Goal: Transaction & Acquisition: Obtain resource

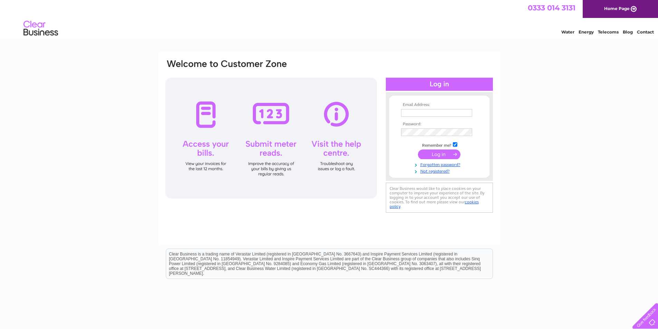
type input "lisa@advocatedevelopments.co.uk"
click at [443, 154] on input "submit" at bounding box center [439, 155] width 42 height 10
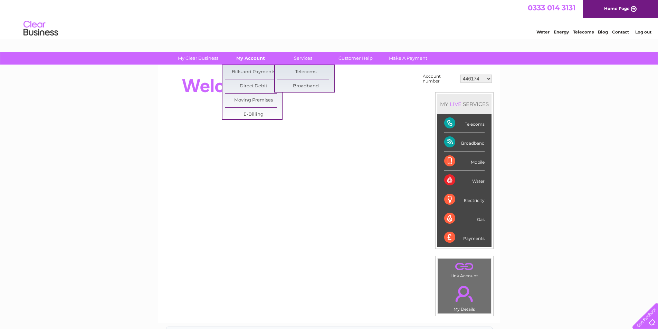
click at [261, 56] on link "My Account" at bounding box center [250, 58] width 57 height 13
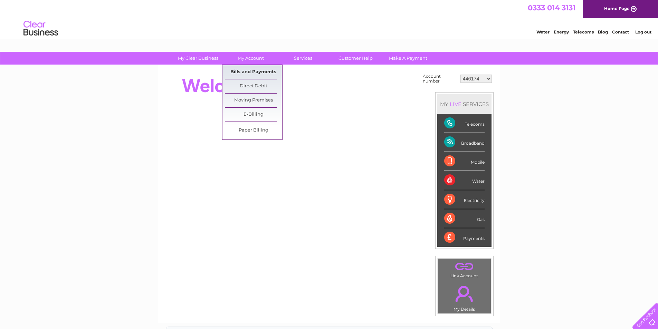
click at [259, 67] on link "Bills and Payments" at bounding box center [253, 72] width 57 height 14
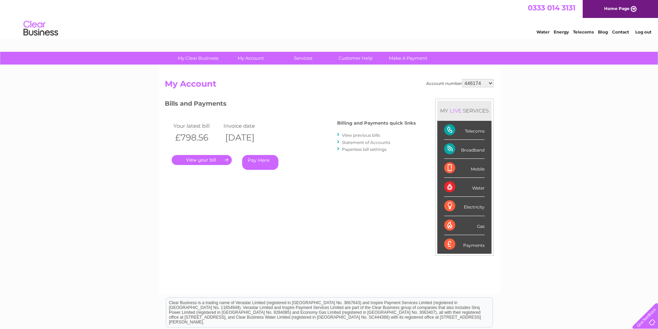
click at [476, 86] on select "446174 446252 446253 446254 446907 446909 446910 446911 446912 446914 446915 44…" at bounding box center [477, 83] width 31 height 8
select select "446252"
click at [462, 79] on select "446174 446252 446253 446254 446907 446909 446910 446911 446912 446914 446915 44…" at bounding box center [477, 83] width 31 height 8
click at [473, 85] on select "446174 446252 446253 446254 446907 446909 446910 446911 446912 446914 446915 44…" at bounding box center [477, 83] width 31 height 8
click at [476, 84] on select "446174 446252 446253 446254 446907 446909 446910 446911 446912 446914 446915 44…" at bounding box center [477, 83] width 31 height 8
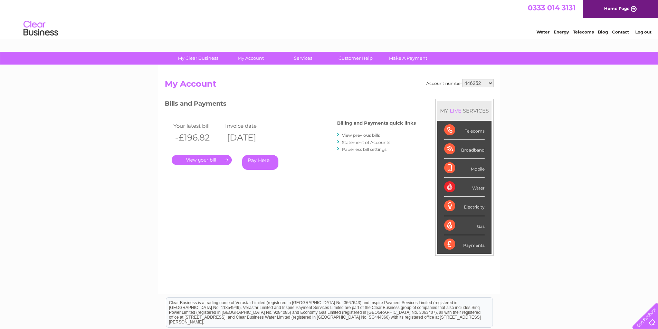
select select "30314547"
click at [462, 79] on select "446174 446252 446253 446254 446907 446909 446910 446911 446912 446914 446915 44…" at bounding box center [477, 83] width 31 height 8
click at [207, 160] on link "." at bounding box center [202, 160] width 60 height 10
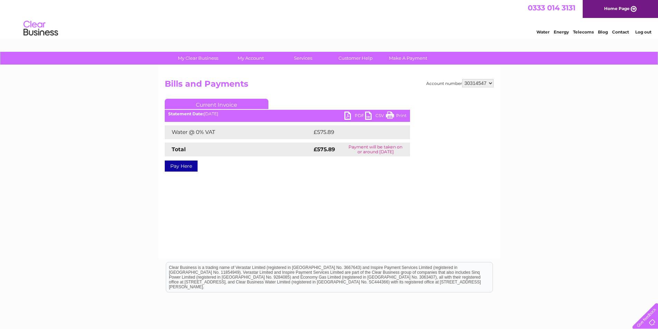
click at [345, 114] on link "PDF" at bounding box center [354, 117] width 21 height 10
click at [478, 82] on select "446174 446252 446253 446254 446907 446909 446910 446911 446912 446914 446915 44…" at bounding box center [477, 83] width 31 height 8
select select "30314385"
click at [462, 79] on select "446174 446252 446253 446254 446907 446909 446910 446911 446912 446914 446915 44…" at bounding box center [477, 83] width 31 height 8
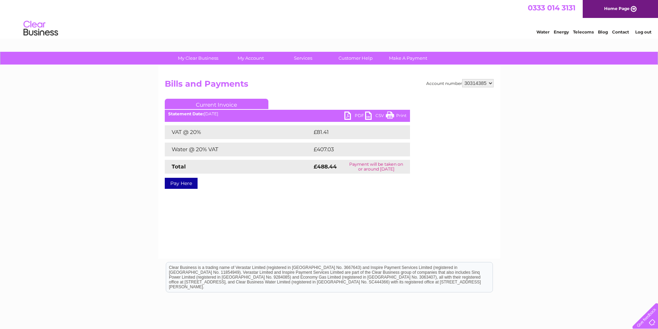
click at [347, 115] on link "PDF" at bounding box center [354, 117] width 21 height 10
click at [473, 81] on select "446174 446252 446253 446254 446907 446909 446910 446911 446912 446914 446915 44…" at bounding box center [477, 83] width 31 height 8
select select "30293346"
click at [462, 79] on select "446174 446252 446253 446254 446907 446909 446910 446911 446912 446914 446915 44…" at bounding box center [477, 83] width 31 height 8
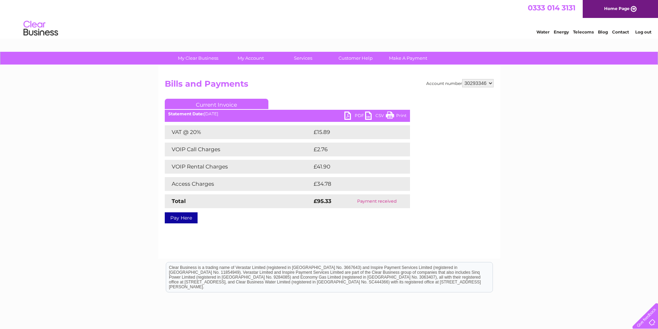
click at [473, 82] on select "446174 446252 446253 446254 446907 446909 446910 446911 446912 446914 446915 44…" at bounding box center [477, 83] width 31 height 8
select select "30293183"
click at [462, 79] on select "446174 446252 446253 446254 446907 446909 446910 446911 446912 446914 446915 44…" at bounding box center [477, 83] width 31 height 8
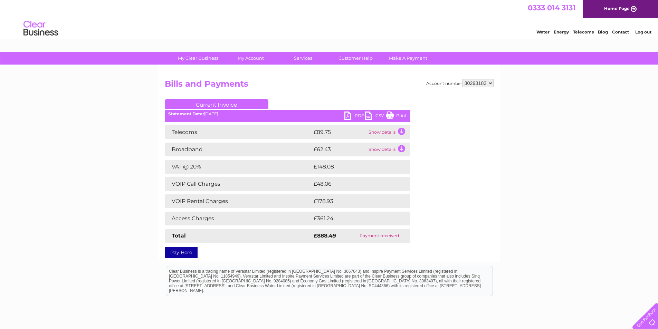
click at [480, 81] on select "446174 446252 446253 446254 446907 446909 446910 446911 446912 446914 446915 44…" at bounding box center [477, 83] width 31 height 8
select select "30293177"
click at [462, 79] on select "446174 446252 446253 446254 446907 446909 446910 446911 446912 446914 446915 44…" at bounding box center [477, 83] width 31 height 8
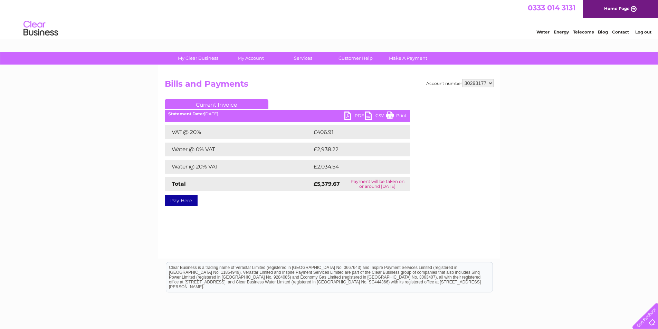
click at [351, 115] on link "PDF" at bounding box center [354, 117] width 21 height 10
click at [477, 84] on select "446174 446252 446253 446254 446907 446909 446910 446911 446912 446914 446915 44…" at bounding box center [477, 83] width 31 height 8
select select "30270532"
click at [462, 79] on select "446174 446252 446253 446254 446907 446909 446910 446911 446912 446914 446915 44…" at bounding box center [477, 83] width 31 height 8
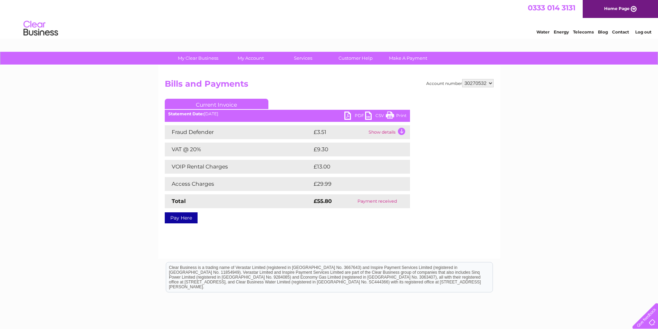
click at [478, 84] on select "446174 446252 446253 446254 446907 446909 446910 446911 446912 446914 446915 44…" at bounding box center [477, 83] width 31 height 8
select select "30266039"
click at [462, 79] on select "446174 446252 446253 446254 446907 446909 446910 446911 446912 446914 446915 44…" at bounding box center [477, 83] width 31 height 8
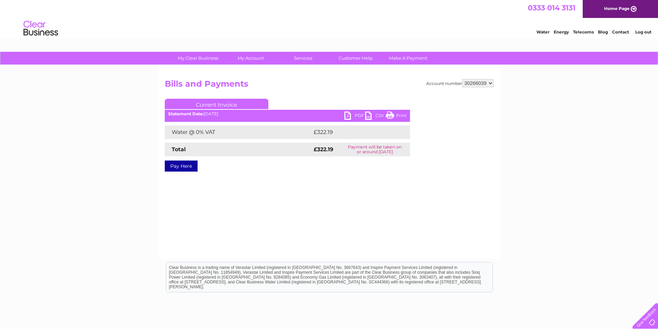
click at [348, 113] on link "PDF" at bounding box center [354, 117] width 21 height 10
click at [477, 85] on select "446174 446252 446253 446254 446907 446909 446910 446911 446912 446914 446915 44…" at bounding box center [477, 83] width 31 height 8
select select "30266038"
click at [462, 79] on select "446174 446252 446253 446254 446907 446909 446910 446911 446912 446914 446915 44…" at bounding box center [477, 83] width 31 height 8
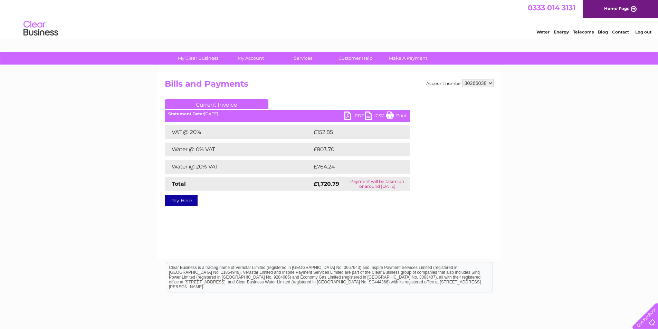
click at [345, 115] on link "PDF" at bounding box center [354, 117] width 21 height 10
click at [482, 82] on select "446174 446252 446253 446254 446907 446909 446910 446911 446912 446914 446915 44…" at bounding box center [477, 83] width 31 height 8
select select "453324"
click at [462, 79] on select "446174 446252 446253 446254 446907 446909 446910 446911 446912 446914 446915 44…" at bounding box center [477, 83] width 31 height 8
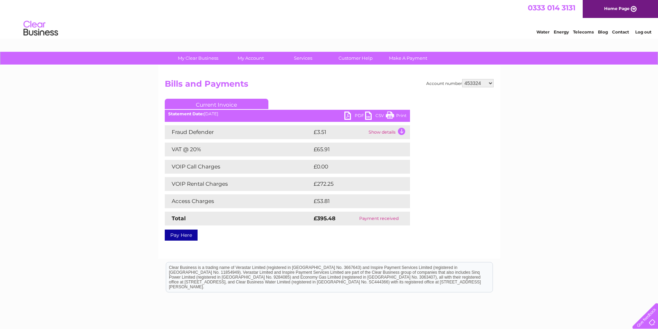
click at [480, 81] on select "446174 446252 446253 446254 446907 446909 446910 446911 446912 446914 446915 44…" at bounding box center [477, 83] width 31 height 8
select select "447137"
click at [462, 79] on select "446174 446252 446253 446254 446907 446909 446910 446911 446912 446914 446915 44…" at bounding box center [477, 83] width 31 height 8
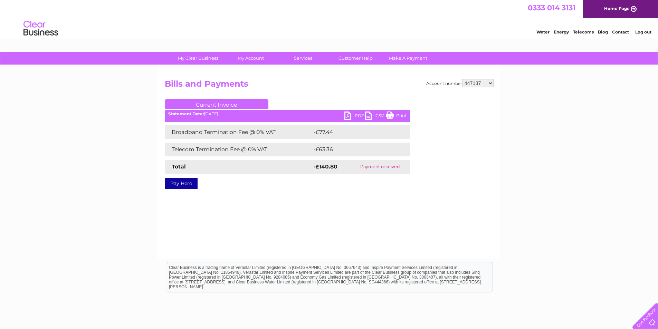
click at [490, 86] on select "446174 446252 446253 446254 446907 446909 446910 446911 446912 446914 446915 44…" at bounding box center [477, 83] width 31 height 8
select select "446916"
click at [462, 79] on select "446174 446252 446253 446254 446907 446909 446910 446911 446912 446914 446915 44…" at bounding box center [477, 83] width 31 height 8
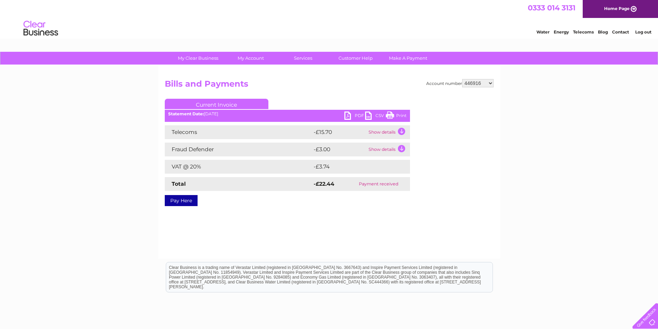
click at [483, 83] on select "446174 446252 446253 446254 446907 446909 446910 446911 446912 446914 446915 44…" at bounding box center [477, 83] width 31 height 8
select select "446915"
click at [462, 79] on select "446174 446252 446253 446254 446907 446909 446910 446911 446912 446914 446915 44…" at bounding box center [477, 83] width 31 height 8
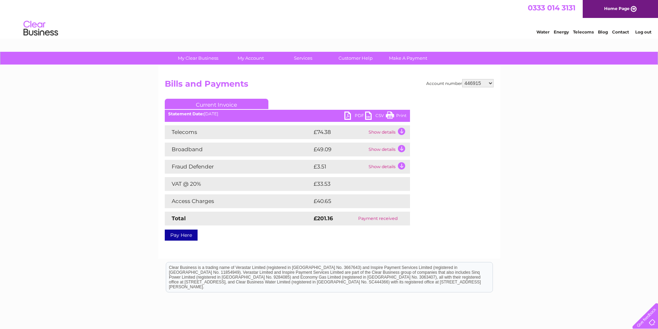
click at [481, 85] on select "446174 446252 446253 446254 446907 446909 446910 446911 446912 446914 446915 44…" at bounding box center [477, 83] width 31 height 8
select select "446914"
click at [462, 79] on select "446174 446252 446253 446254 446907 446909 446910 446911 446912 446914 446915 44…" at bounding box center [477, 83] width 31 height 8
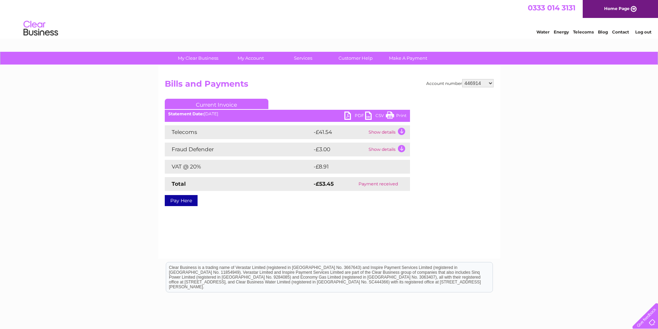
click at [480, 86] on select "446174 446252 446253 446254 446907 446909 446910 446911 446912 446914 446915 44…" at bounding box center [477, 83] width 31 height 8
select select "446912"
click at [462, 79] on select "446174 446252 446253 446254 446907 446909 446910 446911 446912 446914 446915 44…" at bounding box center [477, 83] width 31 height 8
click at [486, 84] on select "446174 446252 446253 446254 446907 446909 446910 446911 446912 446914 446915 44…" at bounding box center [477, 83] width 31 height 8
select select "446911"
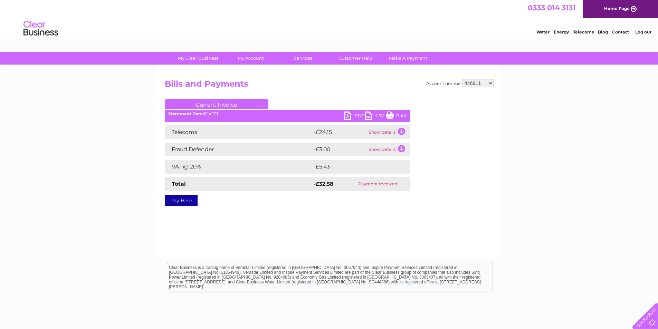
click at [462, 79] on select "446174 446252 446253 446254 446907 446909 446910 446911 446912 446914 446915 44…" at bounding box center [477, 83] width 31 height 8
drag, startPoint x: 0, startPoint y: 0, endPoint x: 486, endPoint y: 83, distance: 493.2
click at [486, 83] on select "446174 446252 446253 446254 446907 446909 446910 446911 446912 446914 446915 44…" at bounding box center [477, 83] width 31 height 8
select select "446910"
click at [462, 79] on select "446174 446252 446253 446254 446907 446909 446910 446911 446912 446914 446915 44…" at bounding box center [477, 83] width 31 height 8
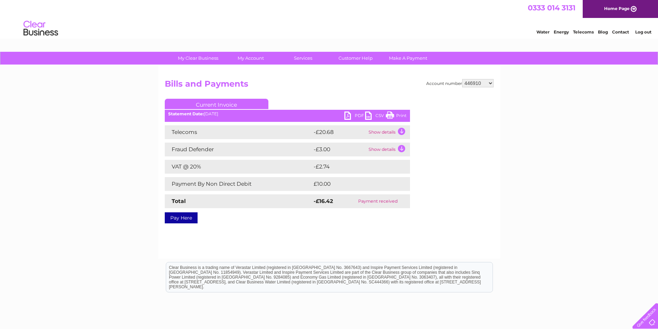
click at [480, 85] on select "446174 446252 446253 446254 446907 446909 446910 446911 446912 446914 446915 44…" at bounding box center [477, 83] width 31 height 8
select select "446909"
click at [462, 79] on select "446174 446252 446253 446254 446907 446909 446910 446911 446912 446914 446915 44…" at bounding box center [477, 83] width 31 height 8
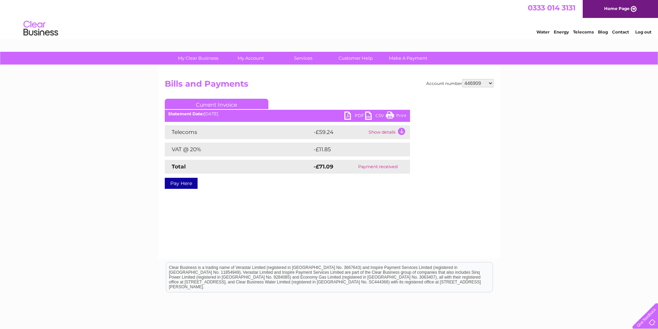
click at [488, 80] on select "446174 446252 446253 446254 446907 446909 446910 446911 446912 446914 446915 44…" at bounding box center [477, 83] width 31 height 8
select select "446907"
click at [462, 79] on select "446174 446252 446253 446254 446907 446909 446910 446911 446912 446914 446915 44…" at bounding box center [477, 83] width 31 height 8
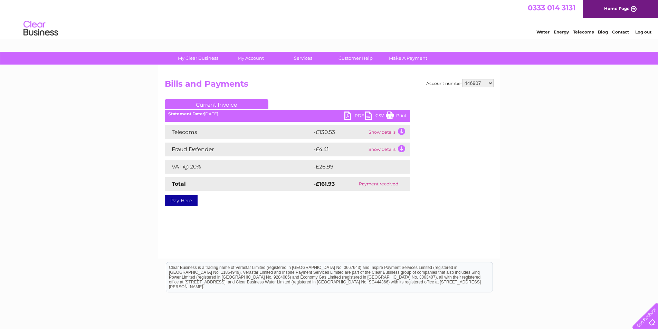
drag, startPoint x: 0, startPoint y: 0, endPoint x: 484, endPoint y: 83, distance: 490.9
click at [484, 83] on select "446174 446252 446253 446254 446907 446909 446910 446911 446912 446914 446915 44…" at bounding box center [477, 83] width 31 height 8
select select "446254"
click at [462, 79] on select "446174 446252 446253 446254 446907 446909 446910 446911 446912 446914 446915 44…" at bounding box center [477, 83] width 31 height 8
drag, startPoint x: 0, startPoint y: 0, endPoint x: 484, endPoint y: 85, distance: 491.2
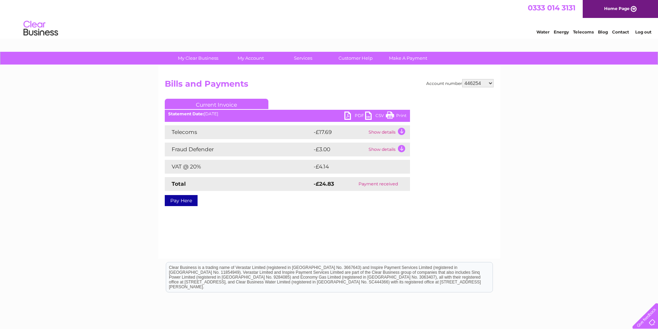
click at [484, 85] on select "446174 446252 446253 446254 446907 446909 446910 446911 446912 446914 446915 44…" at bounding box center [477, 83] width 31 height 8
select select "446253"
click at [462, 79] on select "446174 446252 446253 446254 446907 446909 446910 446911 446912 446914 446915 44…" at bounding box center [477, 83] width 31 height 8
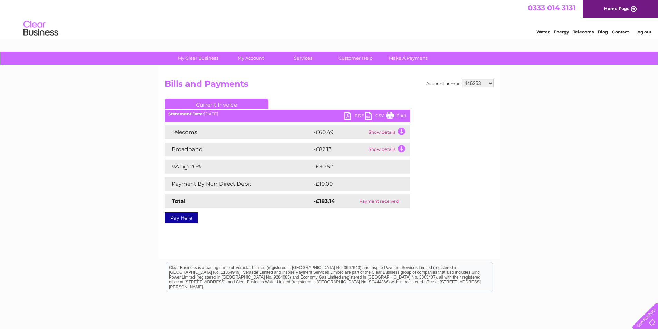
drag, startPoint x: 0, startPoint y: 0, endPoint x: 485, endPoint y: 83, distance: 491.9
click at [485, 83] on select "446174 446252 446253 446254 446907 446909 446910 446911 446912 446914 446915 44…" at bounding box center [477, 83] width 31 height 8
select select "446252"
click at [462, 79] on select "446174 446252 446253 446254 446907 446909 446910 446911 446912 446914 446915 44…" at bounding box center [477, 83] width 31 height 8
